Goal: Information Seeking & Learning: Learn about a topic

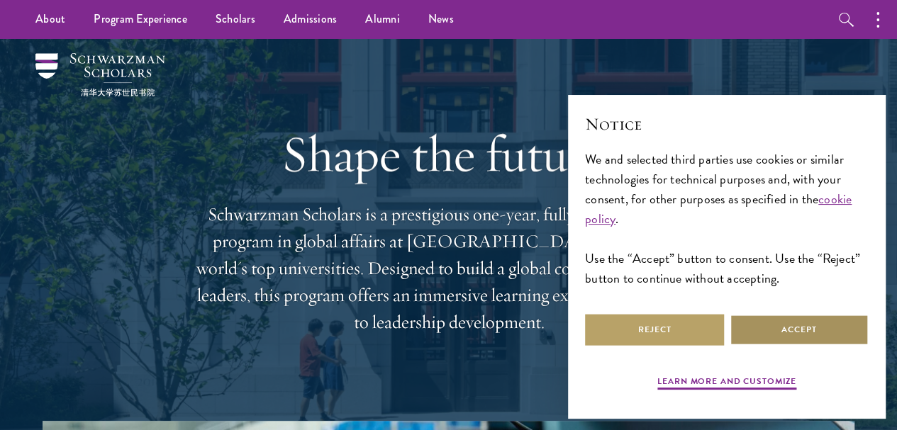
click at [780, 315] on button "Accept" at bounding box center [798, 330] width 139 height 32
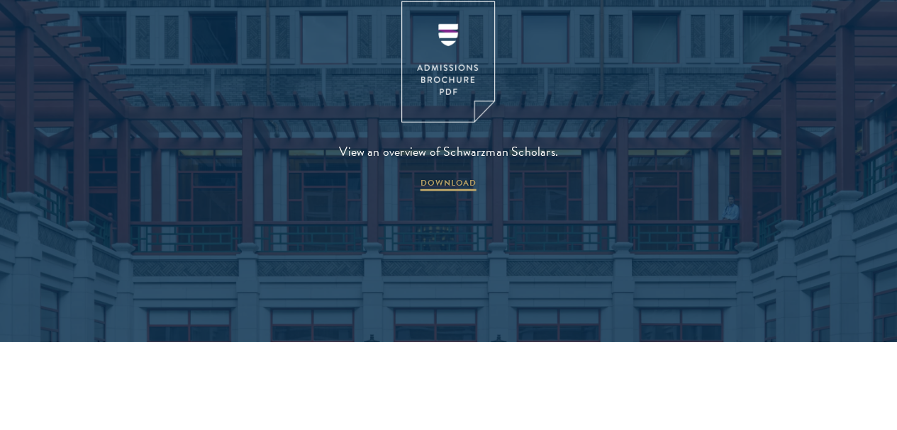
scroll to position [1914, 0]
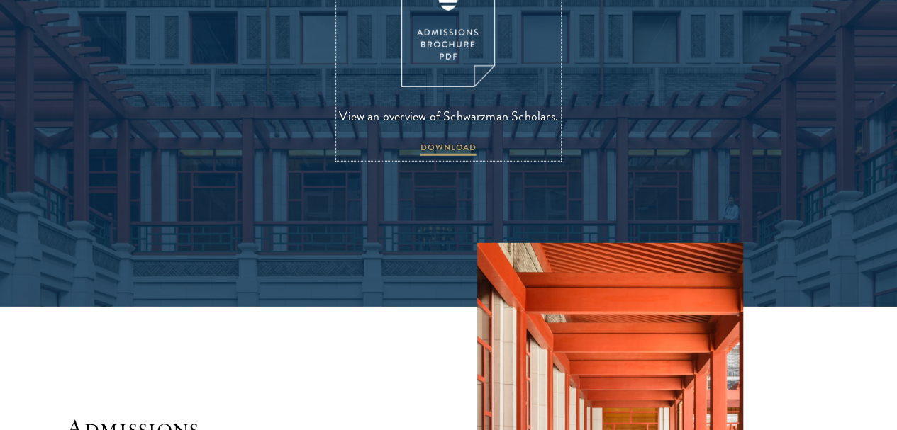
click at [454, 158] on span "DOWNLOAD" at bounding box center [448, 149] width 56 height 17
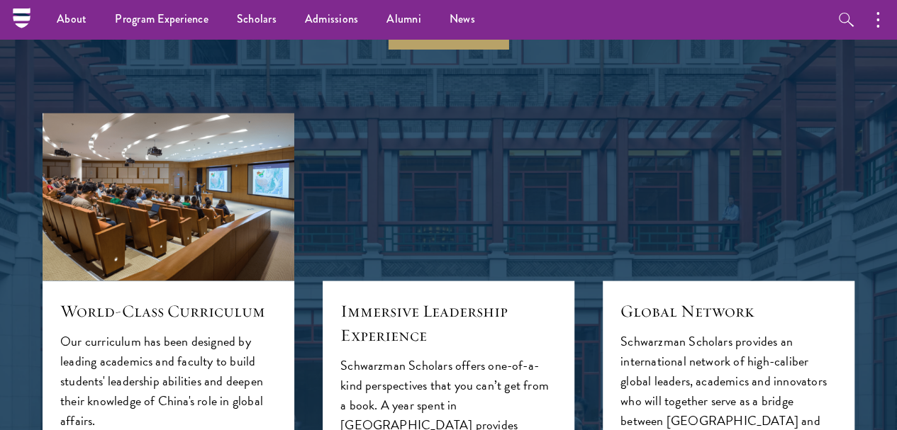
scroll to position [992, 0]
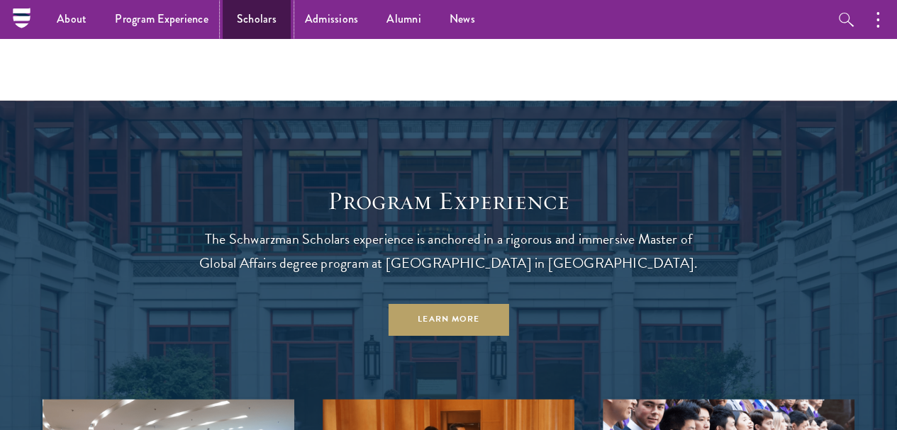
click at [257, 23] on link "Scholars" at bounding box center [257, 19] width 68 height 39
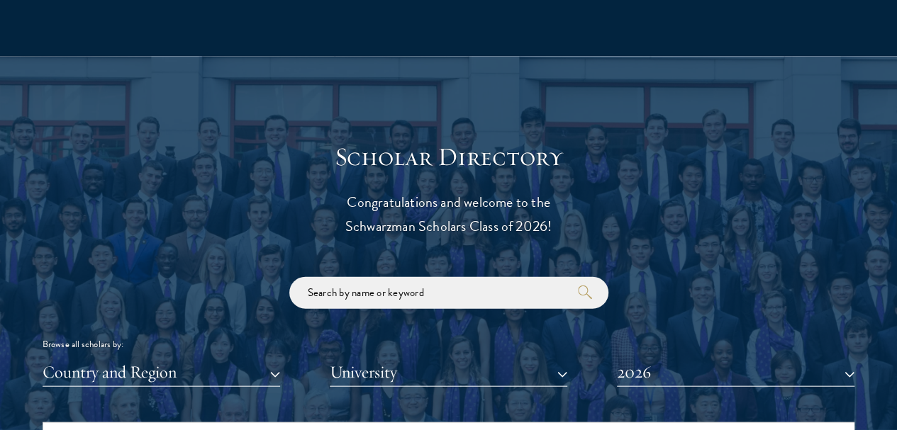
scroll to position [1559, 0]
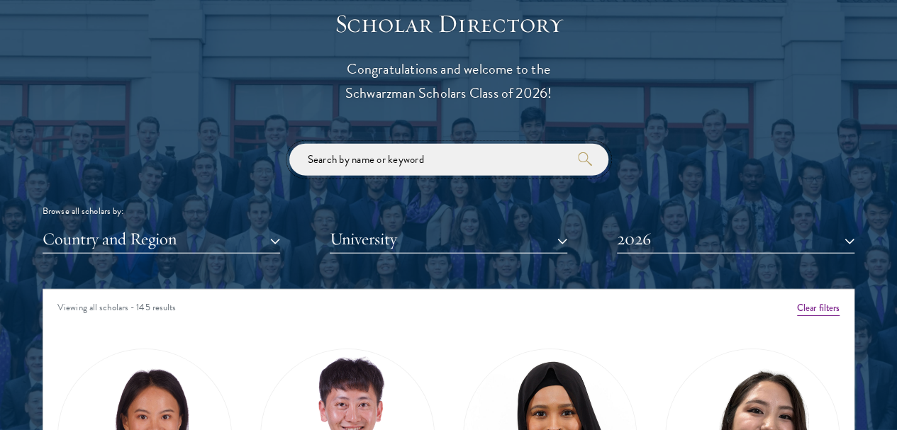
click at [389, 144] on input "search" at bounding box center [448, 160] width 319 height 32
click at [240, 225] on button "Country and Region" at bounding box center [161, 239] width 237 height 29
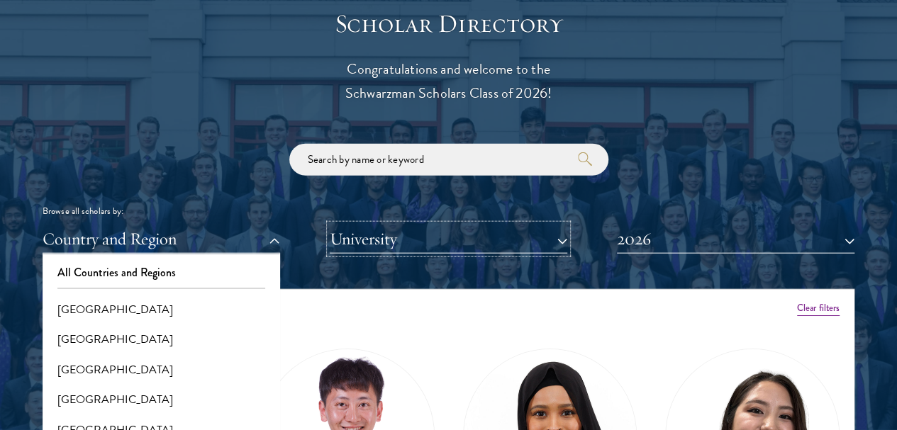
click at [501, 225] on button "University" at bounding box center [448, 239] width 237 height 29
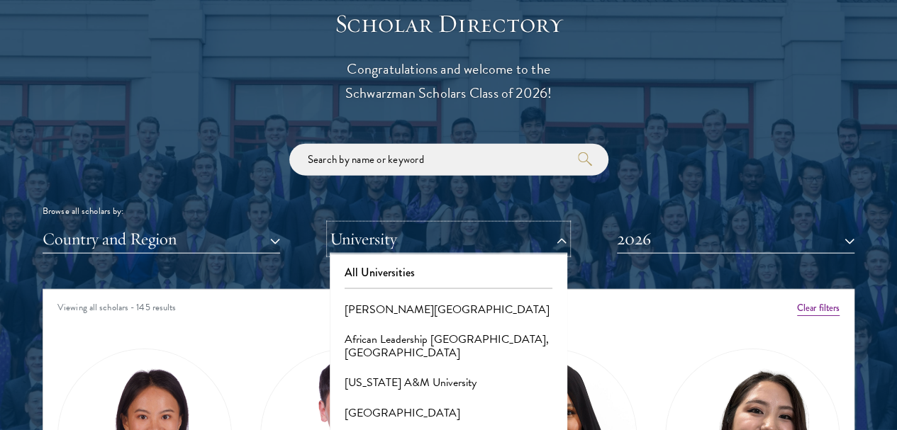
click at [501, 225] on button "University" at bounding box center [448, 239] width 237 height 29
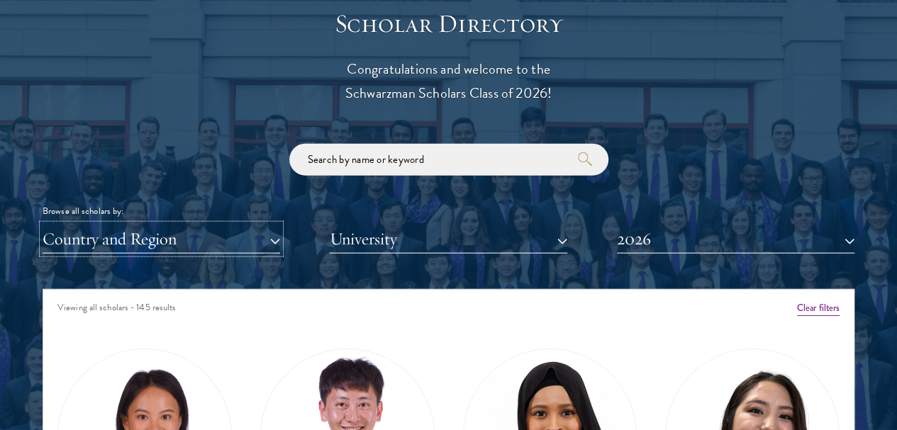
click at [224, 225] on button "Country and Region" at bounding box center [161, 239] width 237 height 29
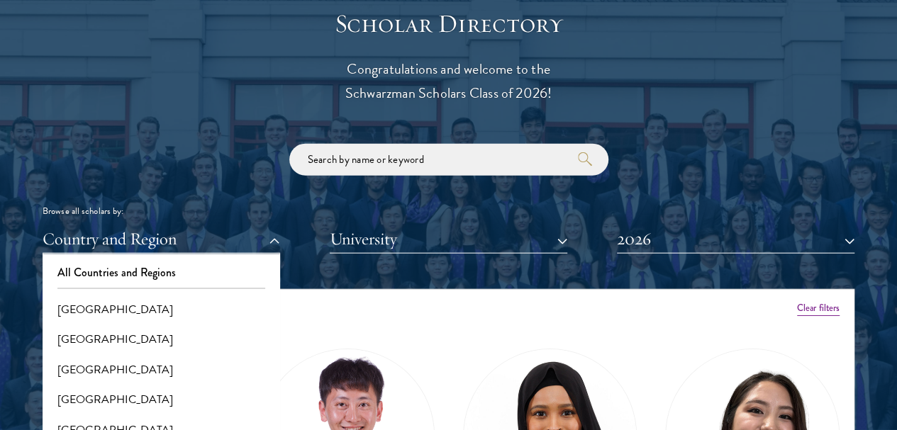
click at [342, 204] on div "Browse all scholars by:" at bounding box center [449, 211] width 812 height 15
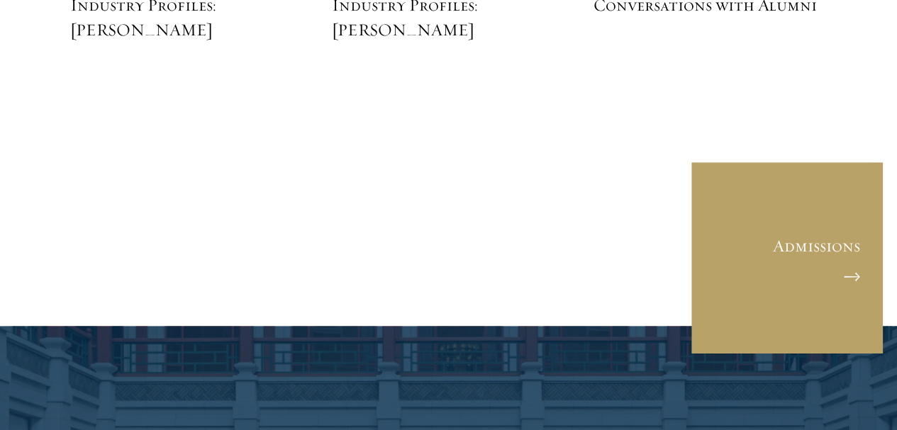
scroll to position [3686, 0]
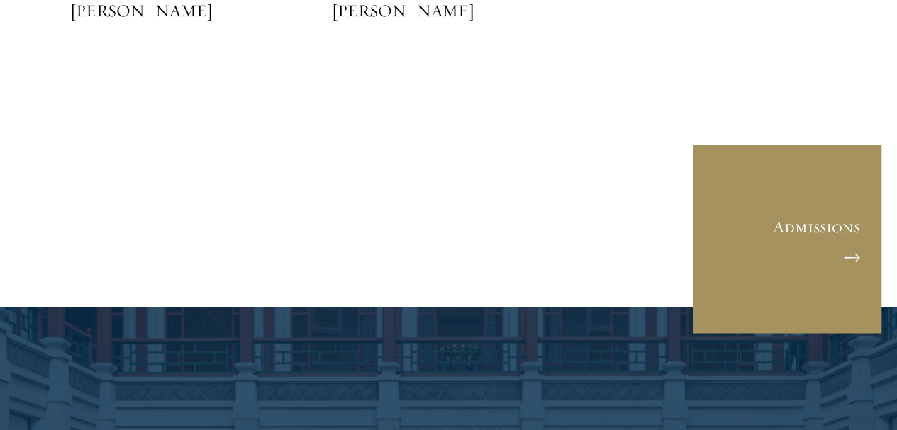
click at [780, 227] on link "Admissions" at bounding box center [786, 238] width 191 height 191
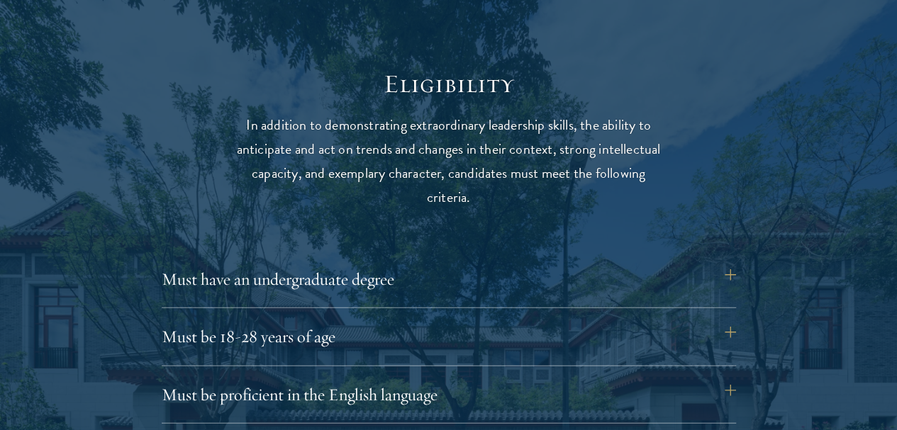
scroll to position [1843, 0]
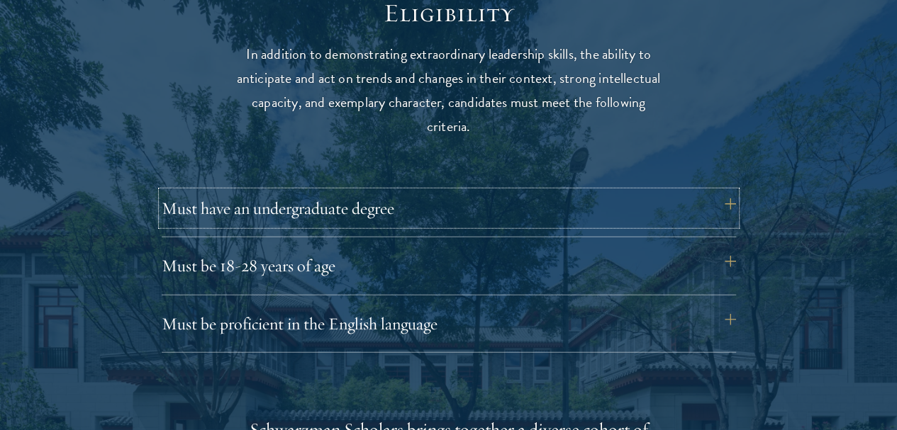
click at [736, 194] on button "Must have an undergraduate degree" at bounding box center [449, 208] width 574 height 34
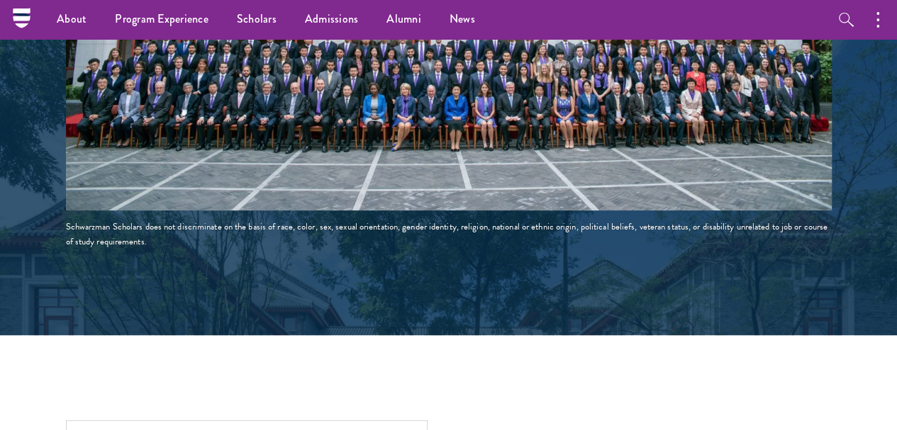
scroll to position [2803, 0]
